Goal: Task Accomplishment & Management: Manage account settings

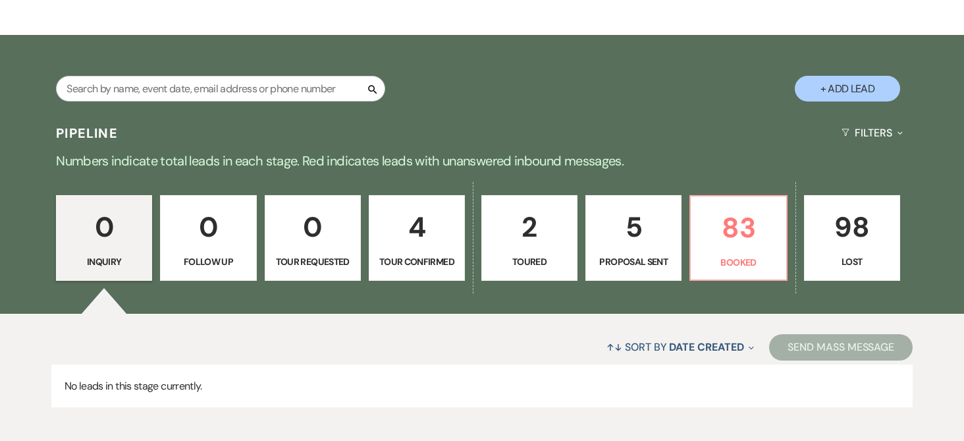
scroll to position [198, 0]
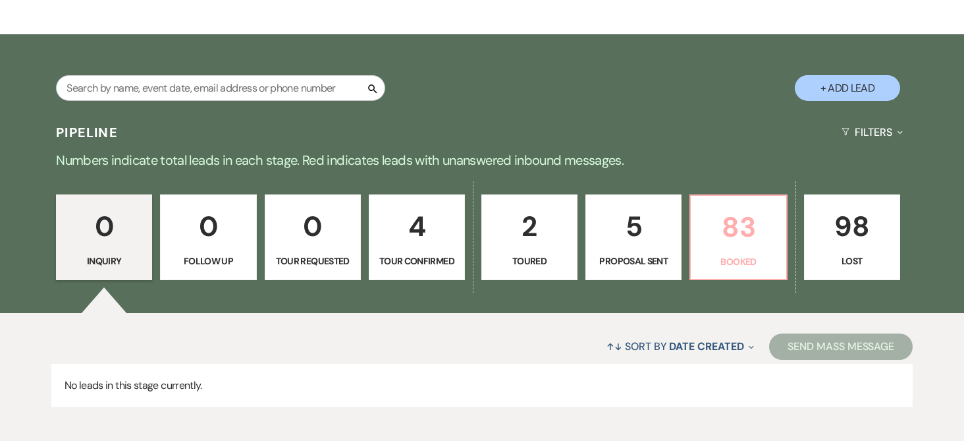
click at [722, 230] on p "83" at bounding box center [738, 227] width 79 height 44
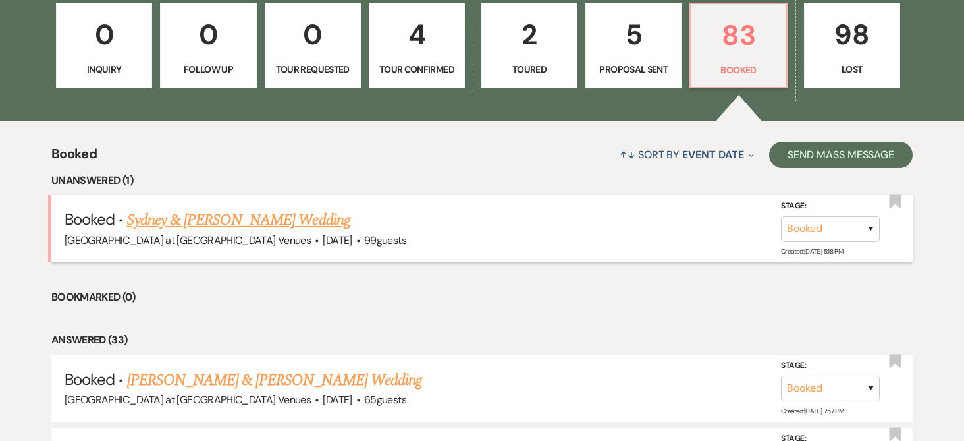
scroll to position [461, 0]
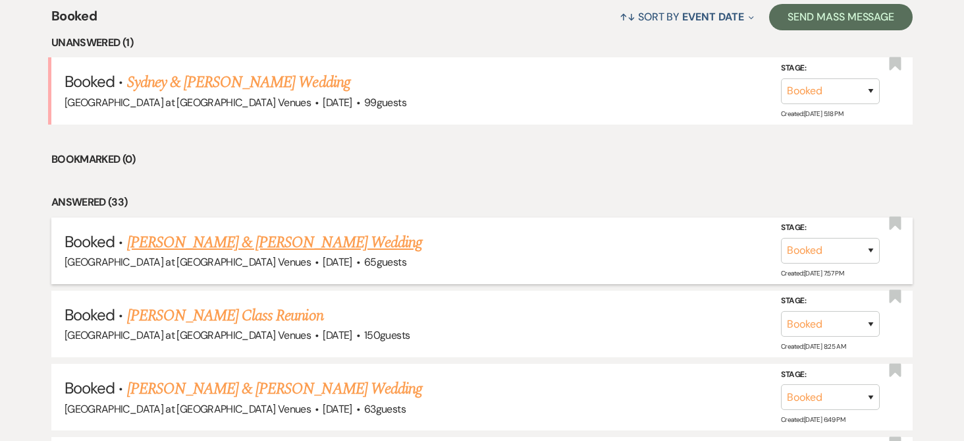
click at [212, 236] on link "[PERSON_NAME] & [PERSON_NAME] Wedding" at bounding box center [274, 242] width 295 height 24
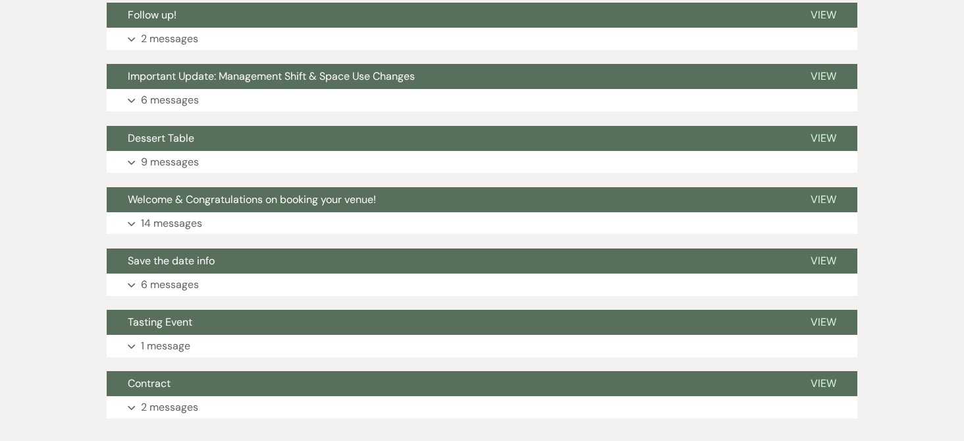
scroll to position [192, 0]
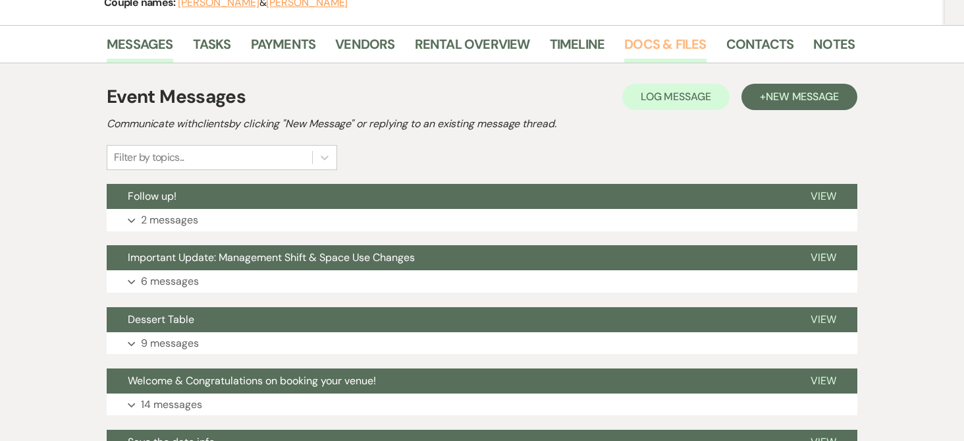
click at [668, 43] on link "Docs & Files" at bounding box center [665, 48] width 82 height 29
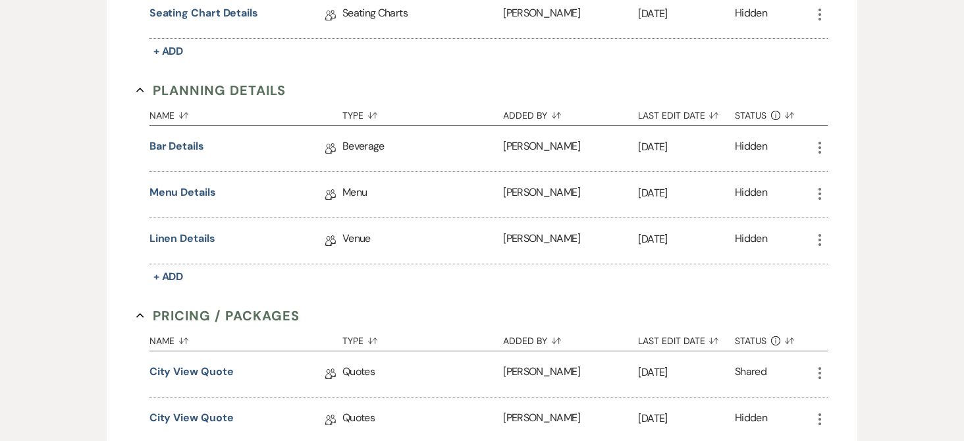
scroll to position [718, 0]
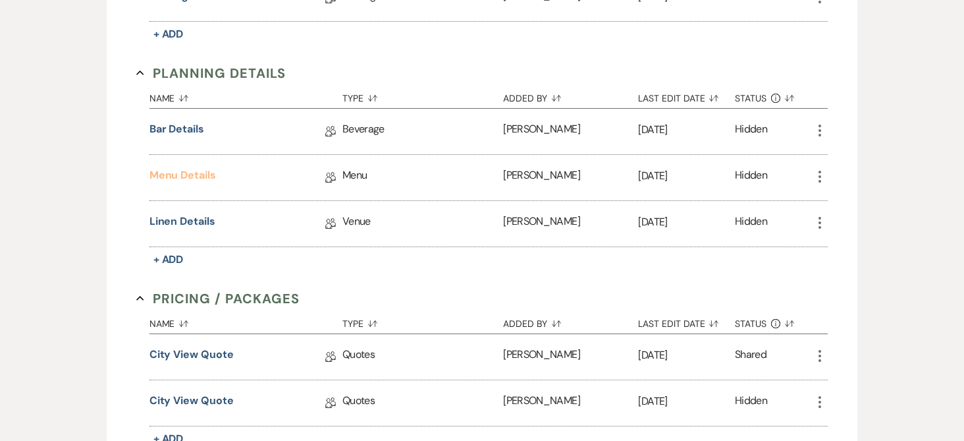
click at [194, 173] on link "Menu Details" at bounding box center [182, 177] width 67 height 20
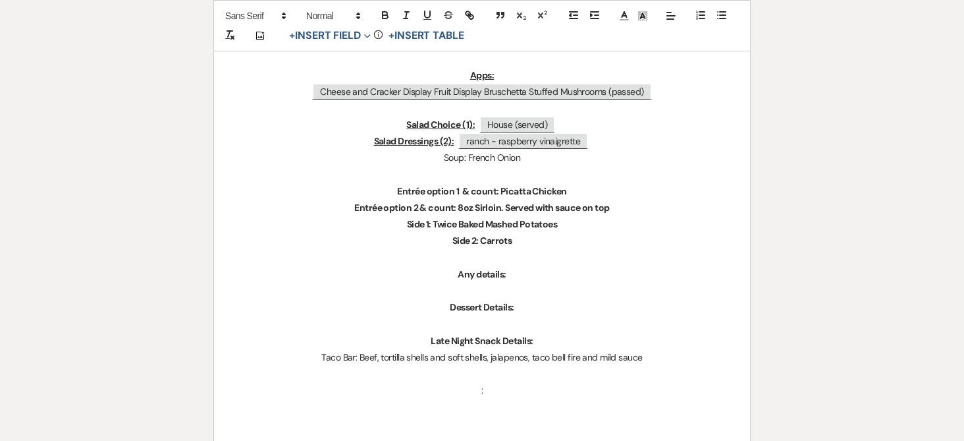
scroll to position [395, 0]
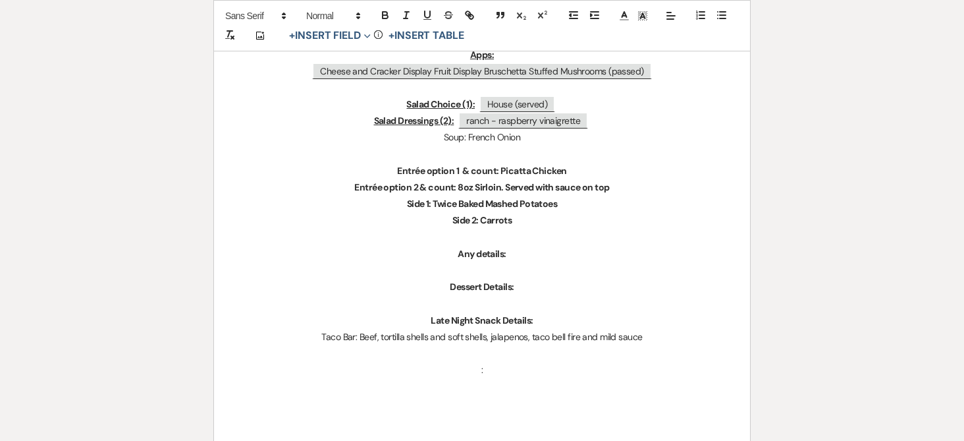
click at [483, 370] on p ":" at bounding box center [482, 370] width 473 height 16
drag, startPoint x: 487, startPoint y: 369, endPoint x: 477, endPoint y: 370, distance: 10.0
click at [477, 370] on p ":" at bounding box center [482, 370] width 473 height 16
click at [506, 367] on p ":" at bounding box center [482, 370] width 473 height 16
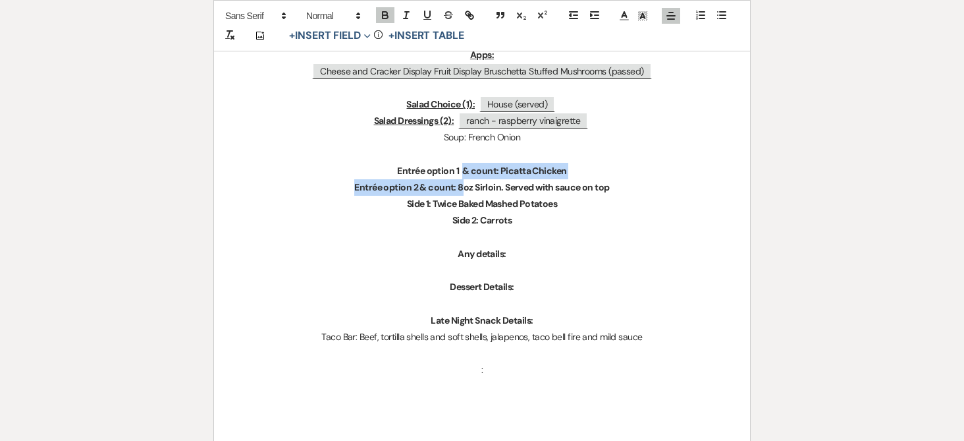
drag, startPoint x: 517, startPoint y: 167, endPoint x: 464, endPoint y: 180, distance: 54.1
click at [464, 180] on div "Menu Details for the event of: ﻿ [PERSON_NAME] & [PERSON_NAME] ﻿ ﻿ [PERSON_NAME…" at bounding box center [482, 145] width 536 height 624
click at [474, 198] on p "Side 1: Twice Baked Mashed Potatoes" at bounding box center [482, 204] width 473 height 16
click at [498, 238] on p at bounding box center [482, 237] width 473 height 16
